Goal: Transaction & Acquisition: Book appointment/travel/reservation

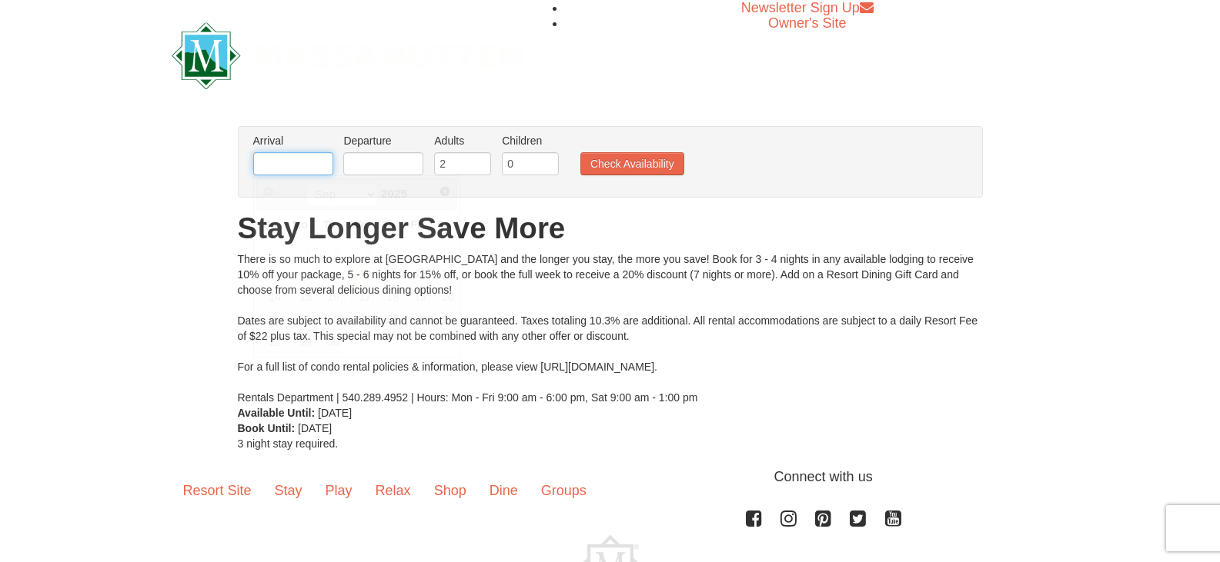
click at [292, 161] on input "text" at bounding box center [293, 163] width 80 height 23
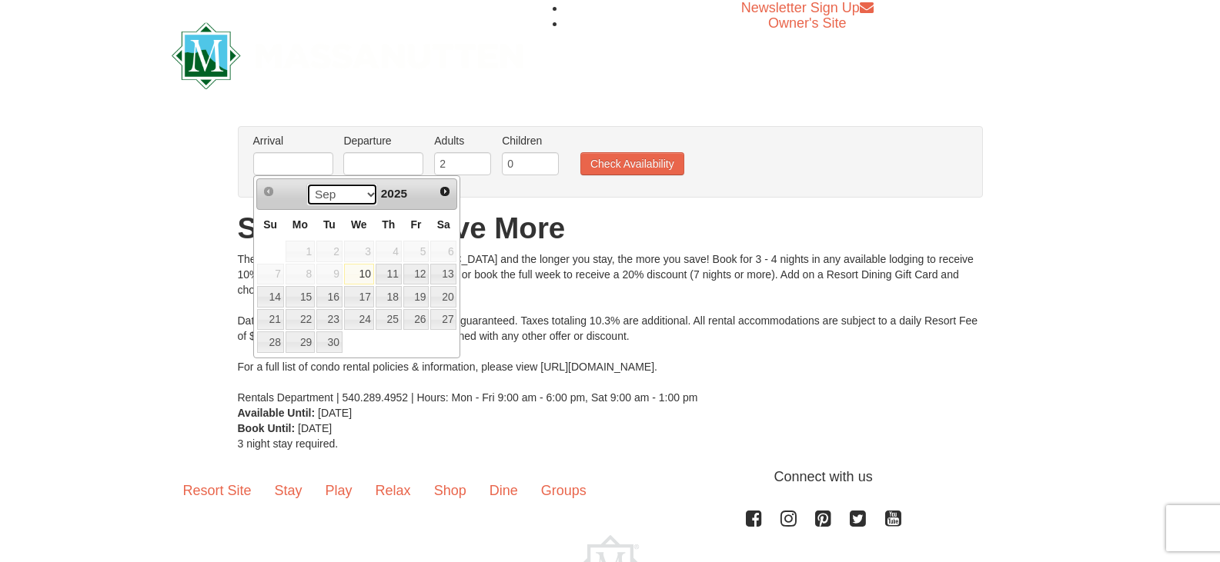
click at [369, 195] on select "Sep Oct Nov Dec" at bounding box center [342, 194] width 72 height 23
click at [419, 321] on link "26" at bounding box center [416, 320] width 26 height 22
type input "[DATE]"
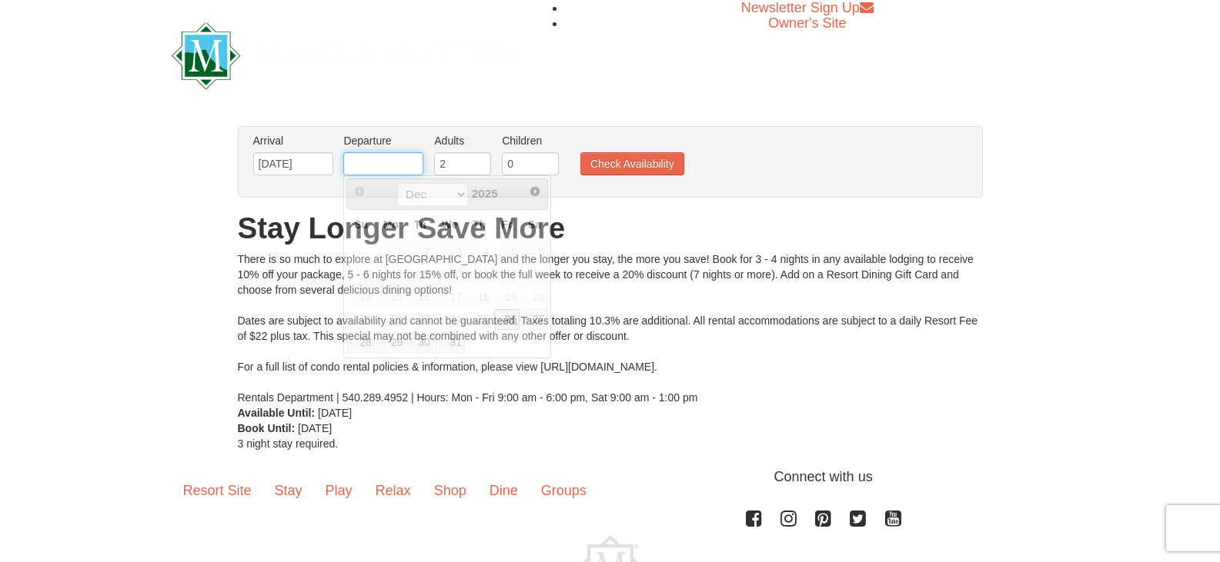
click at [370, 170] on input "text" at bounding box center [383, 163] width 80 height 23
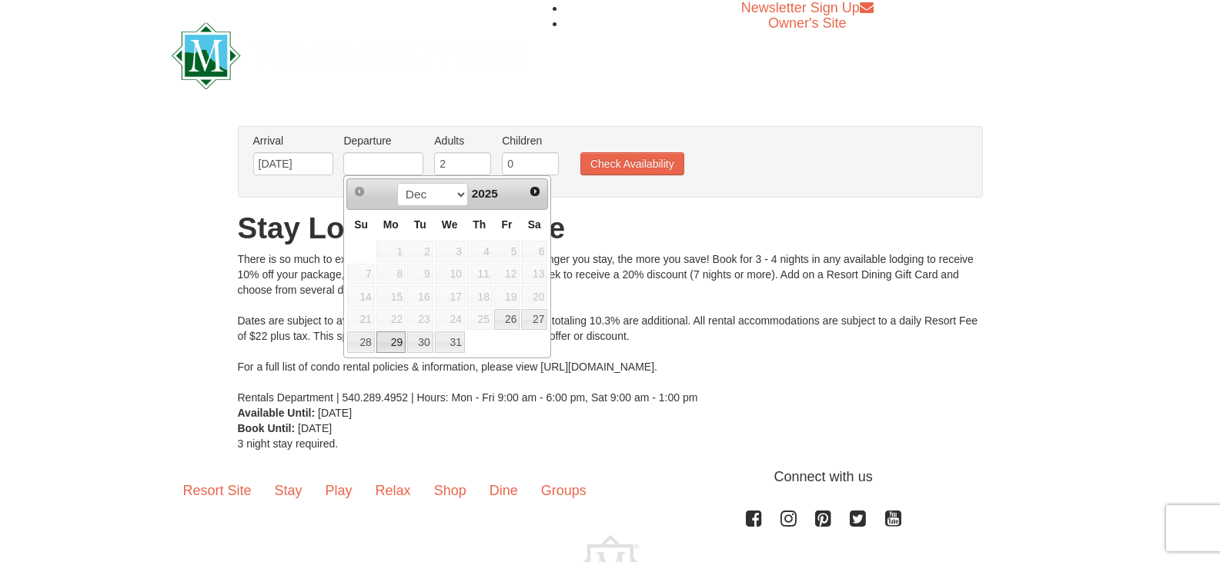
click at [395, 348] on link "29" at bounding box center [390, 343] width 29 height 22
type input "[DATE]"
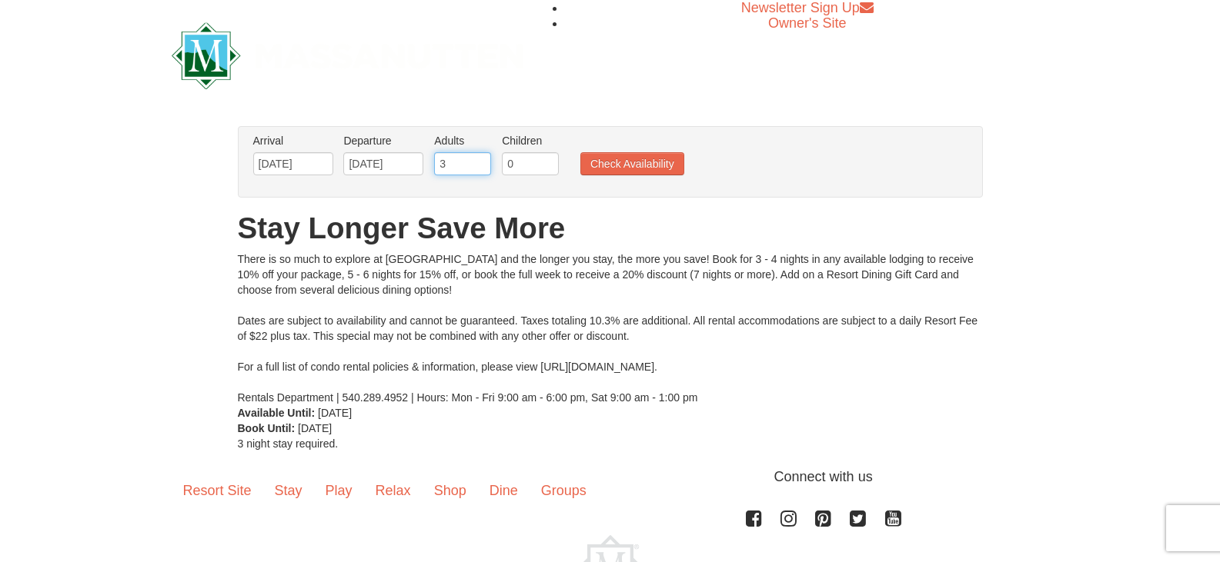
click at [482, 160] on input "3" at bounding box center [462, 163] width 57 height 23
click at [482, 157] on input "4" at bounding box center [462, 163] width 57 height 23
click at [482, 157] on input "5" at bounding box center [462, 163] width 57 height 23
click at [482, 157] on input "6" at bounding box center [462, 163] width 57 height 23
click at [479, 160] on input "7" at bounding box center [462, 163] width 57 height 23
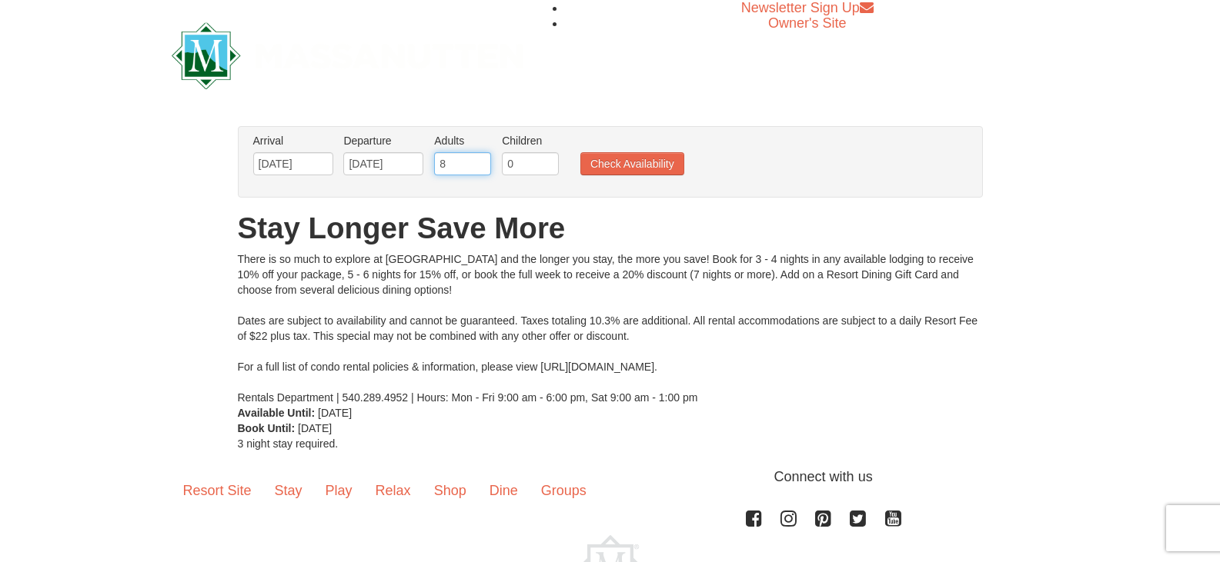
type input "8"
click at [479, 160] on input "8" at bounding box center [462, 163] width 57 height 23
click at [547, 161] on input "1" at bounding box center [530, 163] width 57 height 23
click at [548, 161] on input "2" at bounding box center [530, 163] width 57 height 23
type input "3"
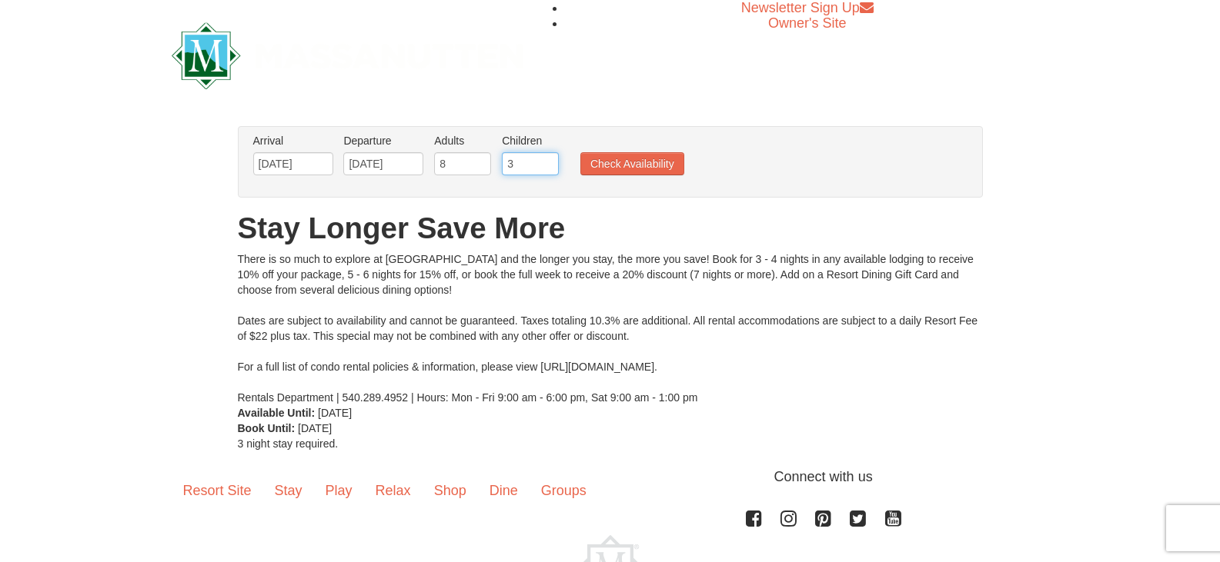
click at [548, 161] on input "3" at bounding box center [530, 163] width 57 height 23
click at [476, 165] on input "7" at bounding box center [462, 163] width 57 height 23
click at [479, 159] on input "8" at bounding box center [462, 163] width 57 height 23
type input "9"
click at [479, 159] on input "9" at bounding box center [462, 163] width 57 height 23
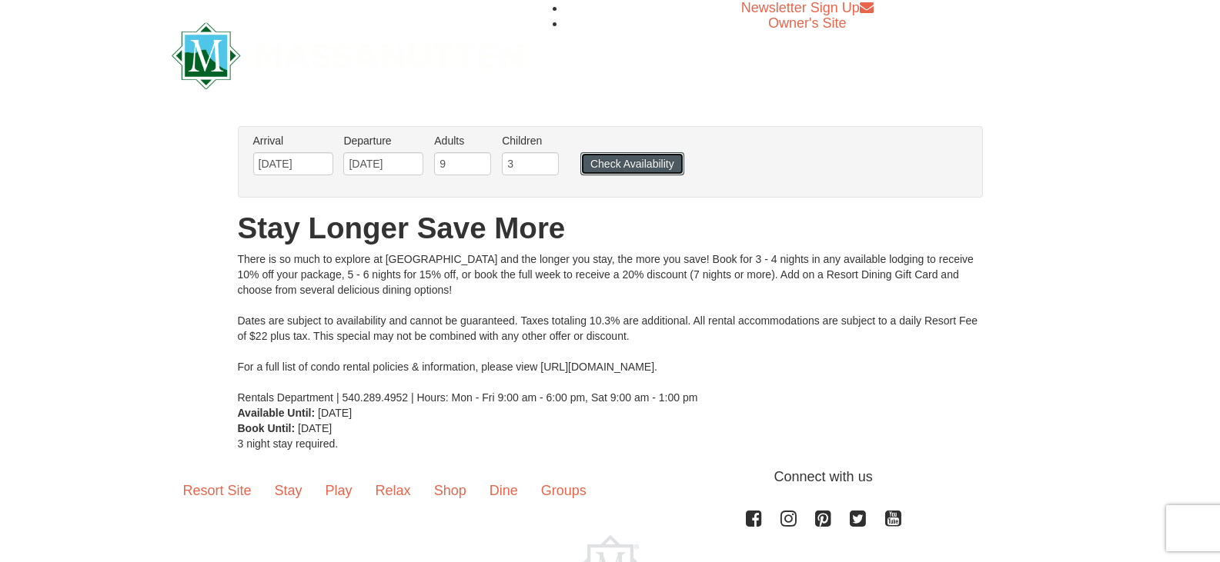
click at [589, 165] on button "Check Availability" at bounding box center [632, 163] width 104 height 23
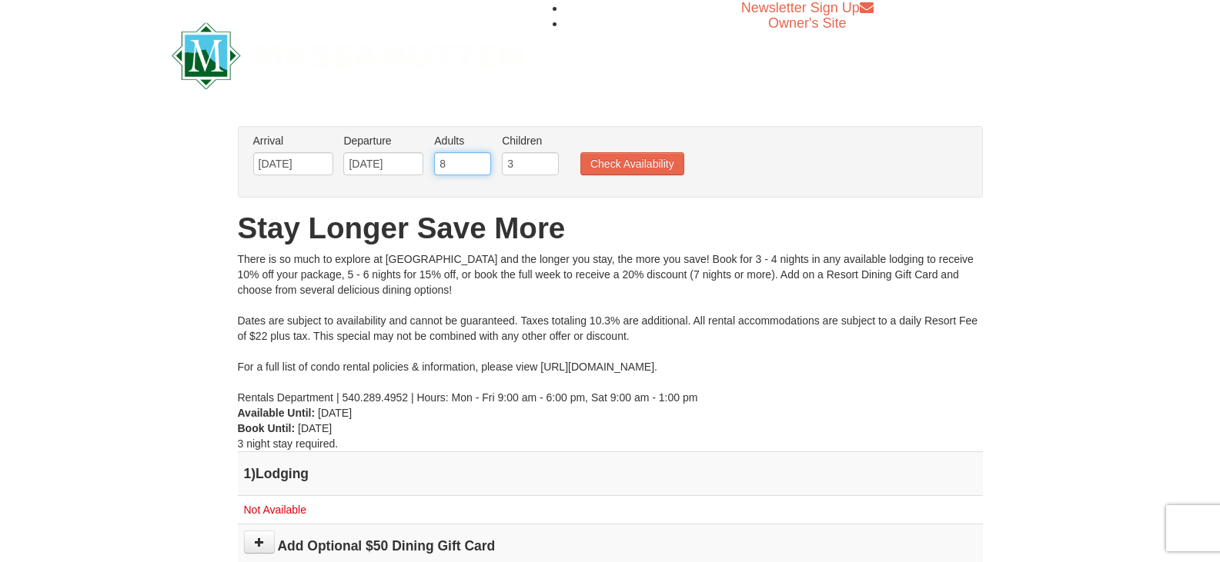
click at [479, 169] on input "8" at bounding box center [462, 163] width 57 height 23
type input "7"
click at [479, 169] on input "7" at bounding box center [462, 163] width 57 height 23
click at [595, 159] on button "Check Availability" at bounding box center [632, 163] width 104 height 23
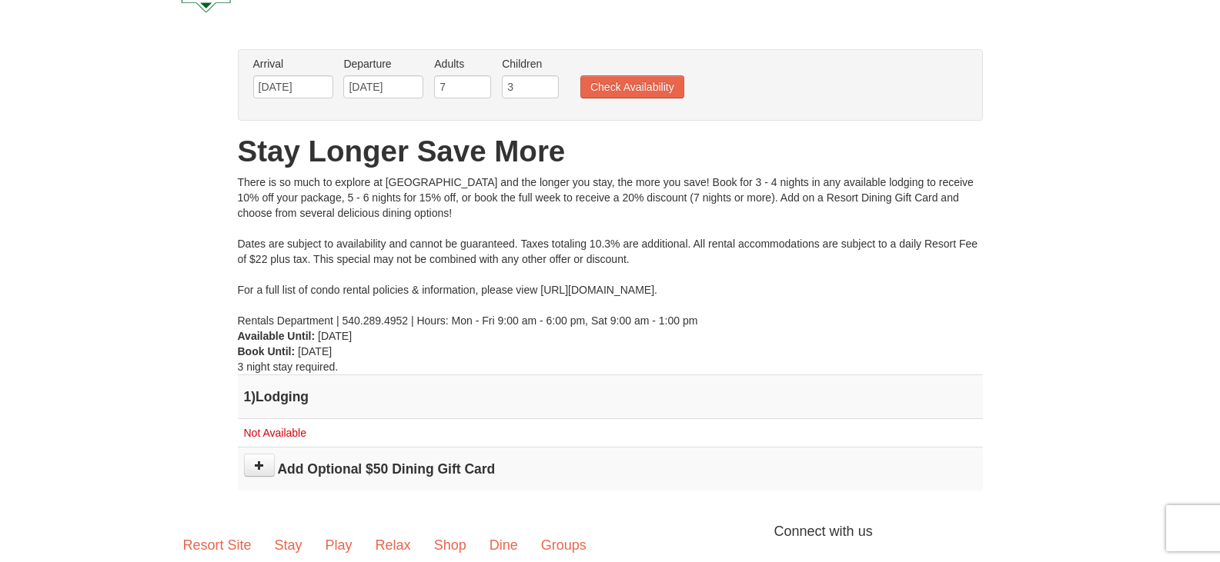
click at [265, 393] on h4 "1 ) Lodging" at bounding box center [610, 396] width 732 height 15
click at [209, 541] on link "Resort Site" at bounding box center [218, 546] width 92 height 48
